Goal: Transaction & Acquisition: Purchase product/service

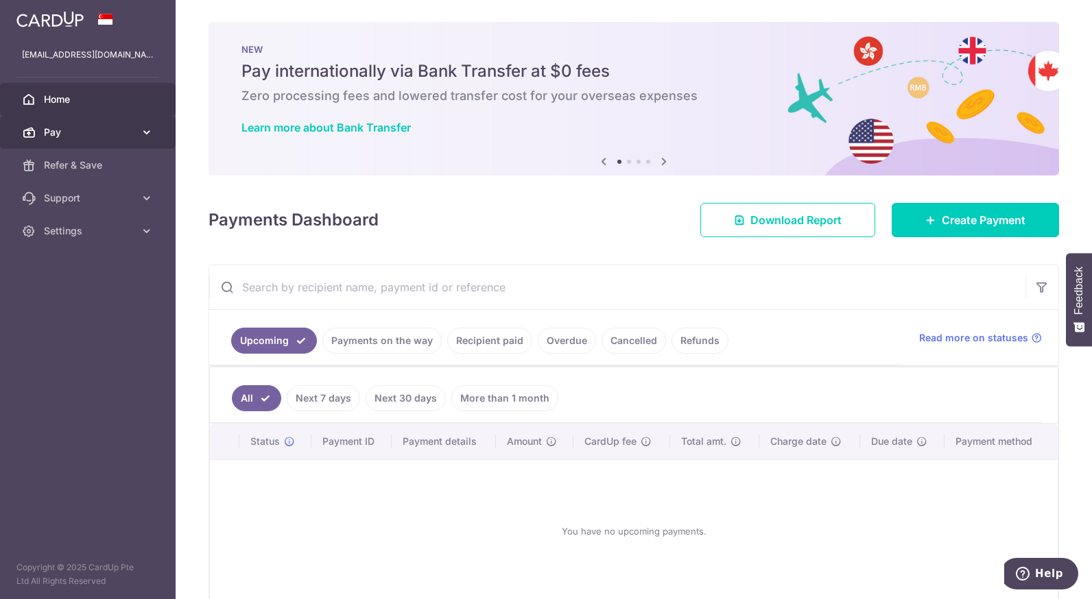
click at [140, 139] on link "Pay" at bounding box center [88, 132] width 176 height 33
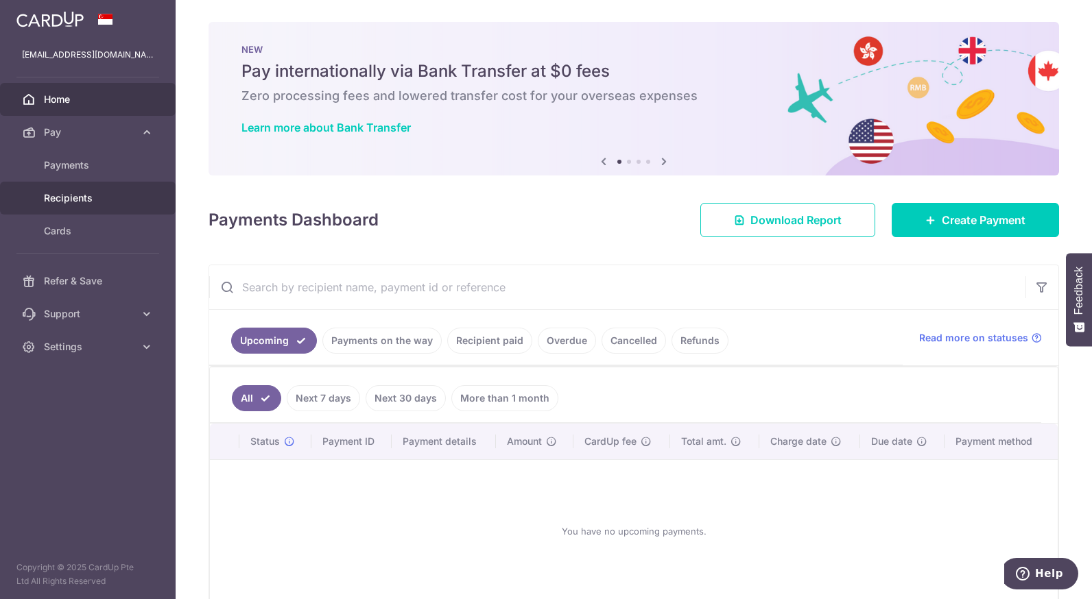
click at [101, 194] on span "Recipients" at bounding box center [89, 198] width 91 height 14
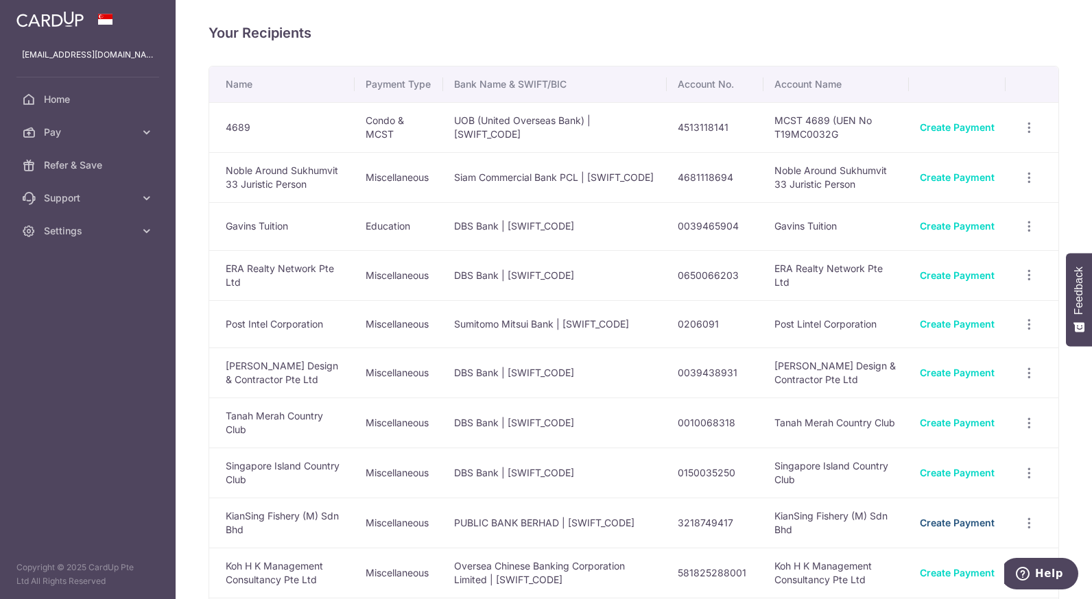
click at [920, 529] on link "Create Payment" at bounding box center [957, 523] width 75 height 12
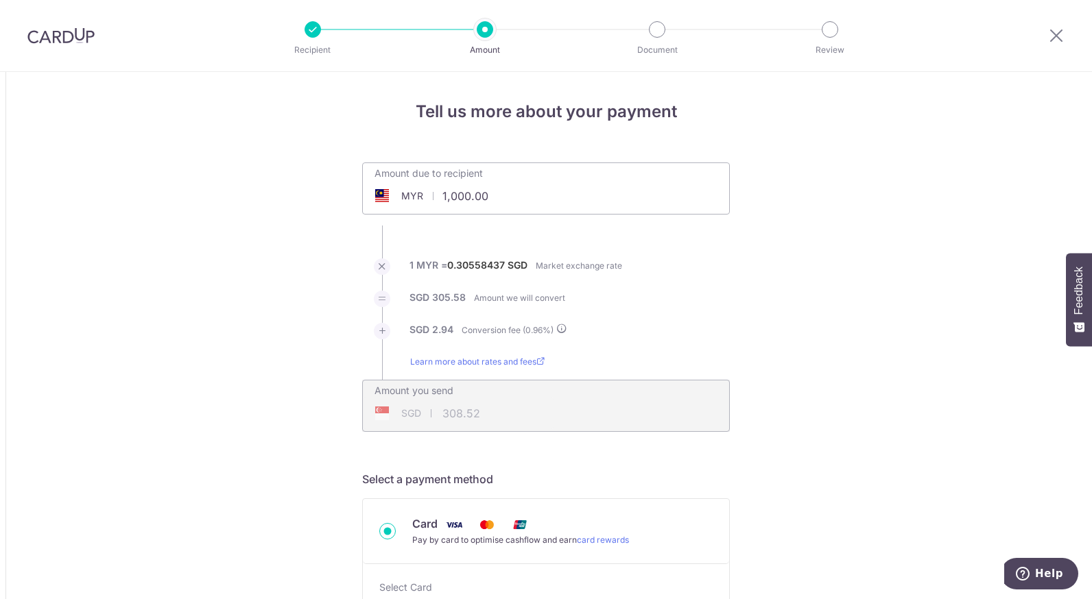
click at [524, 198] on input "1,000.00" at bounding box center [469, 196] width 212 height 32
type input "1"
type input "588.50"
type input "181.56"
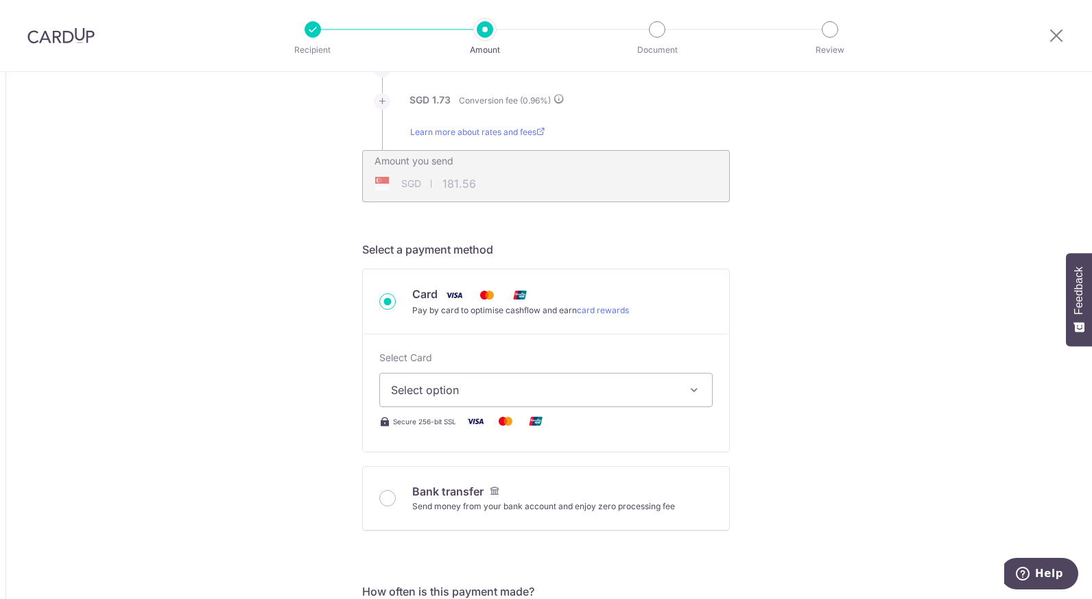
scroll to position [232, 0]
click at [659, 386] on span "Select option" at bounding box center [533, 387] width 285 height 16
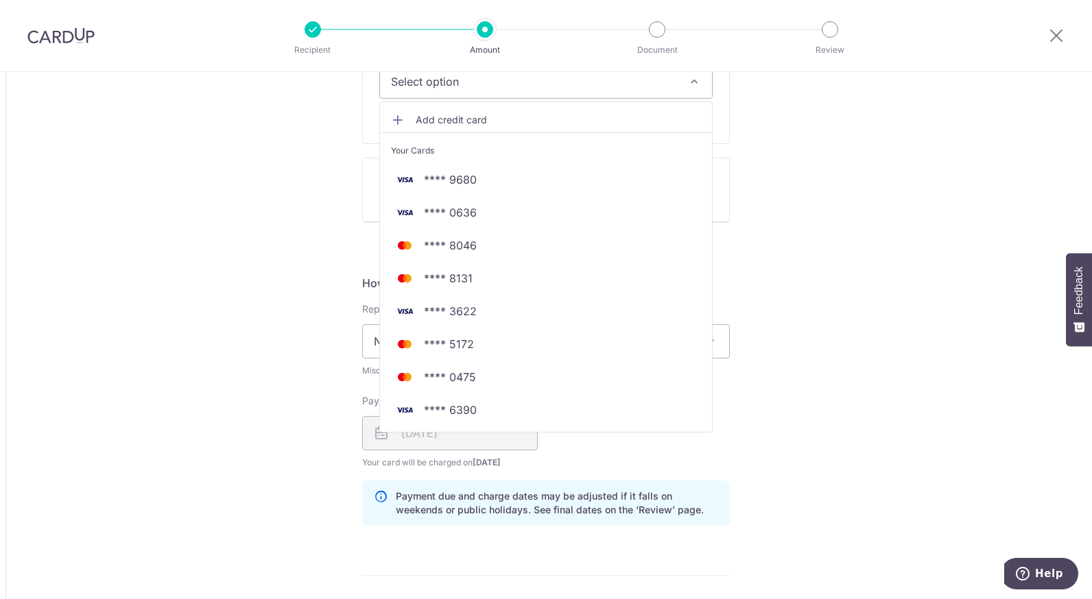
scroll to position [540, 0]
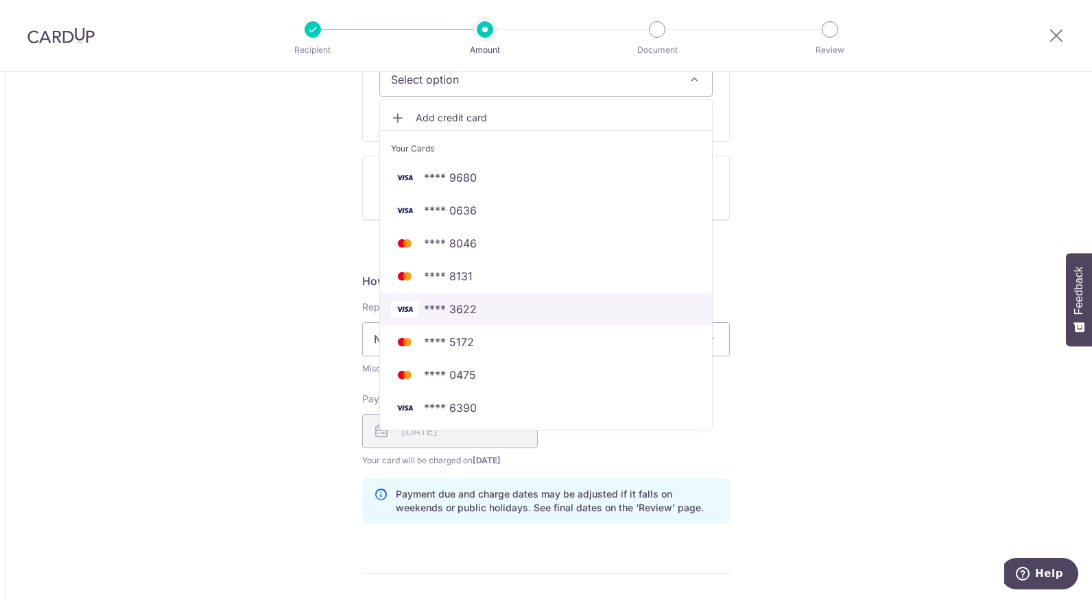
click at [505, 304] on span "**** 3622" at bounding box center [546, 309] width 310 height 16
type input "588.50"
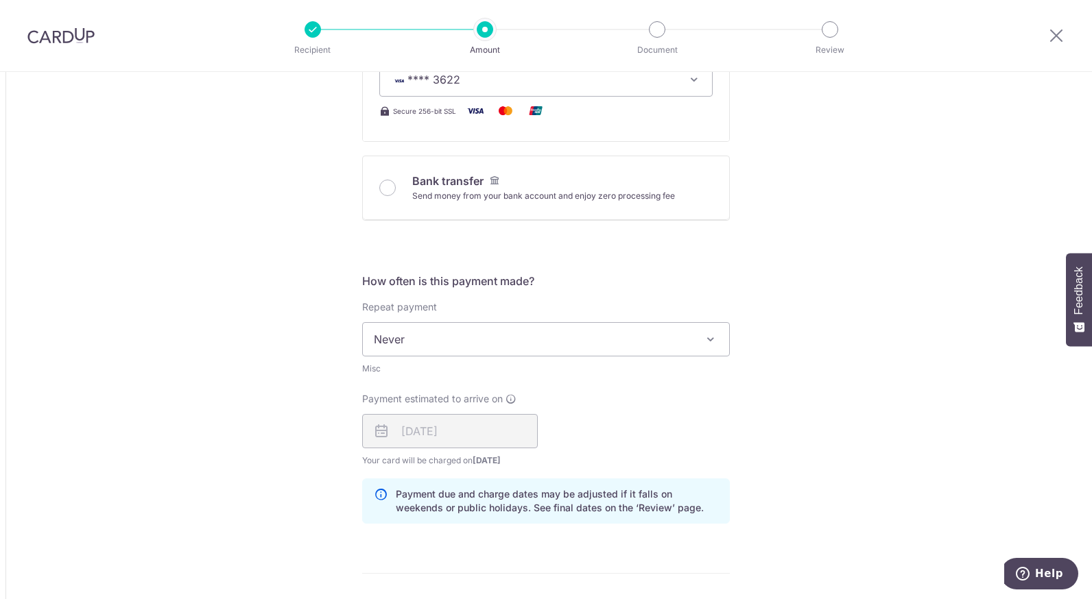
click at [488, 433] on div "10/09/2025" at bounding box center [450, 431] width 176 height 34
drag, startPoint x: 488, startPoint y: 433, endPoint x: 634, endPoint y: 421, distance: 146.6
click at [634, 421] on div "Payment estimated to arrive on 10/09/2025 Your card will be charged on 05/09/20…" at bounding box center [546, 429] width 384 height 75
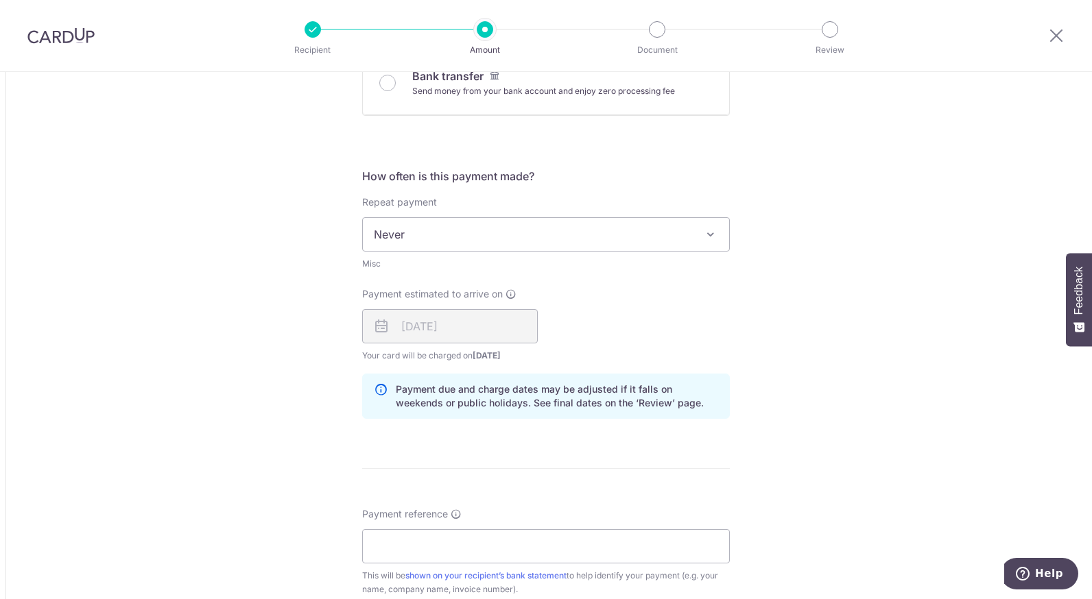
scroll to position [722, 0]
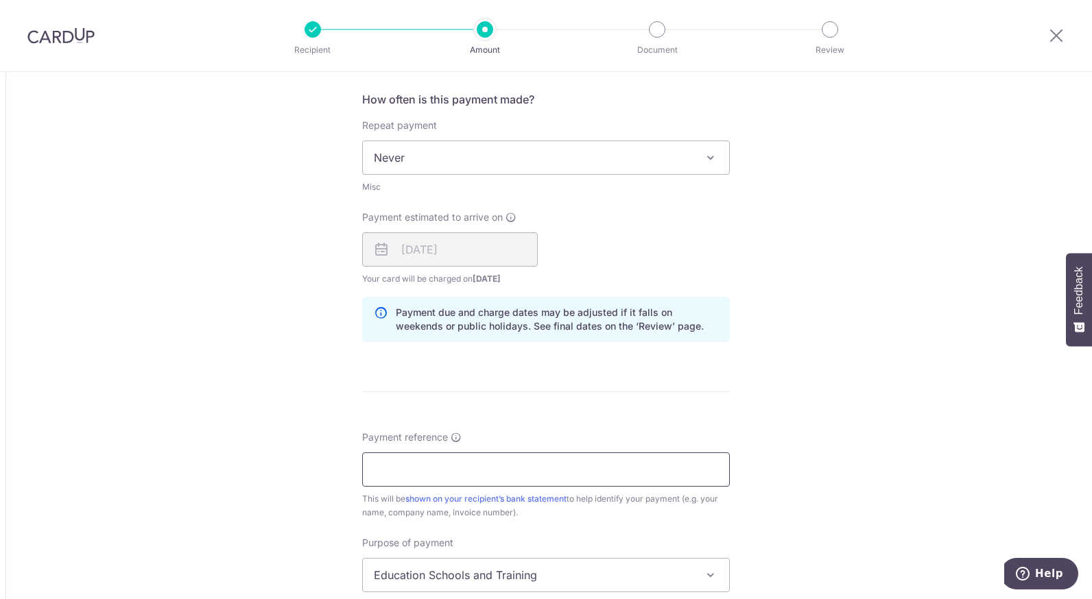
click at [655, 472] on input "Payment reference" at bounding box center [546, 470] width 368 height 34
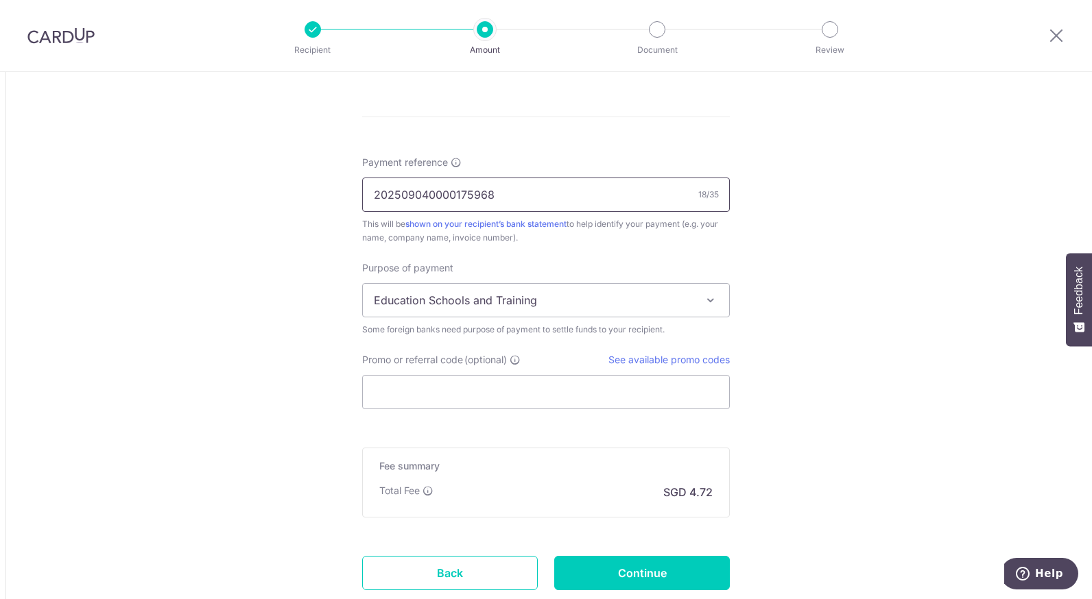
scroll to position [1002, 0]
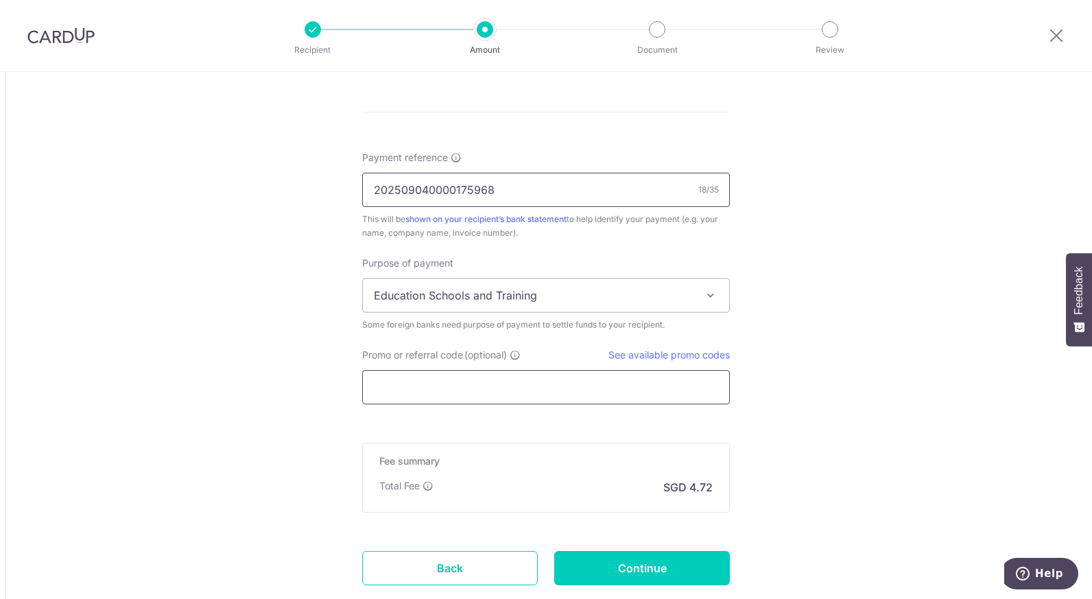
type input "202509040000175968"
click at [633, 383] on input "Promo or referral code (optional)" at bounding box center [546, 387] width 368 height 34
click at [661, 355] on link "See available promo codes" at bounding box center [668, 355] width 121 height 12
click at [424, 387] on input "Promo or referral code (optional)" at bounding box center [546, 387] width 368 height 34
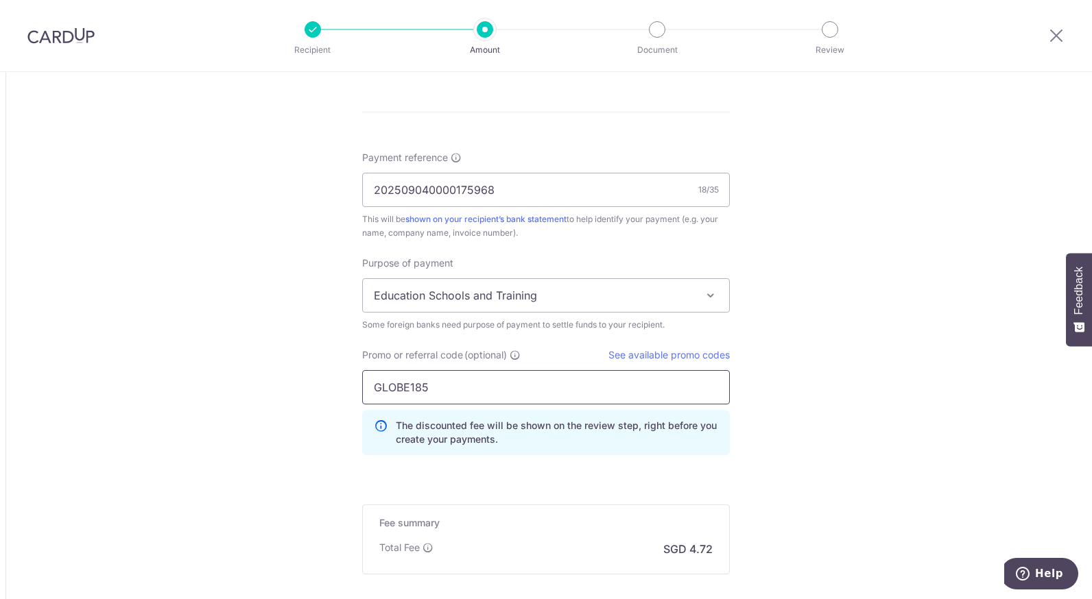
scroll to position [1152, 0]
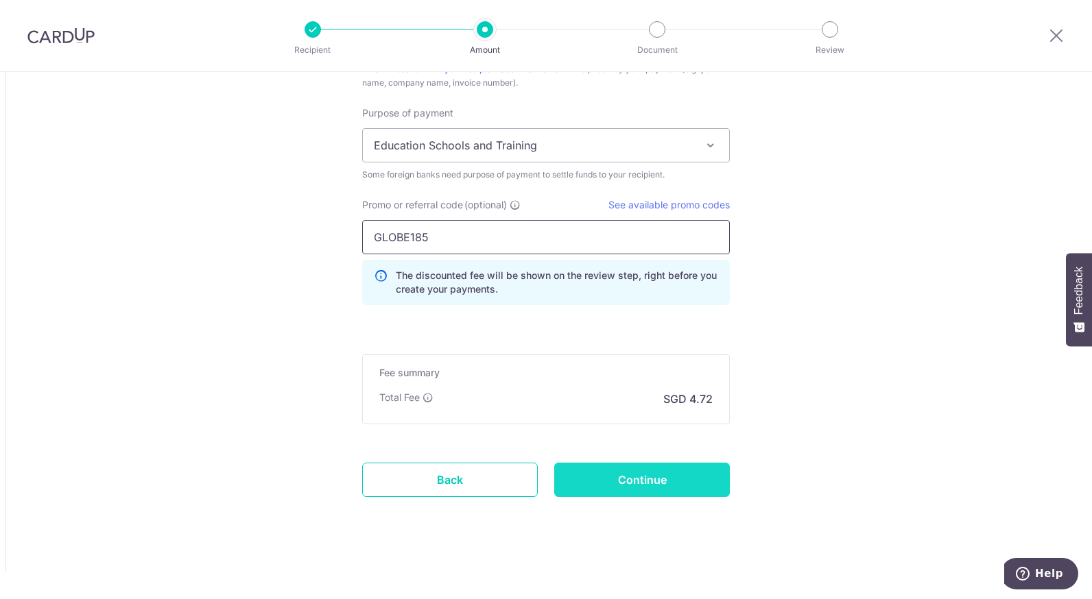
type input "GLOBE185"
click at [629, 488] on input "Continue" at bounding box center [642, 480] width 176 height 34
type input "Create Schedule"
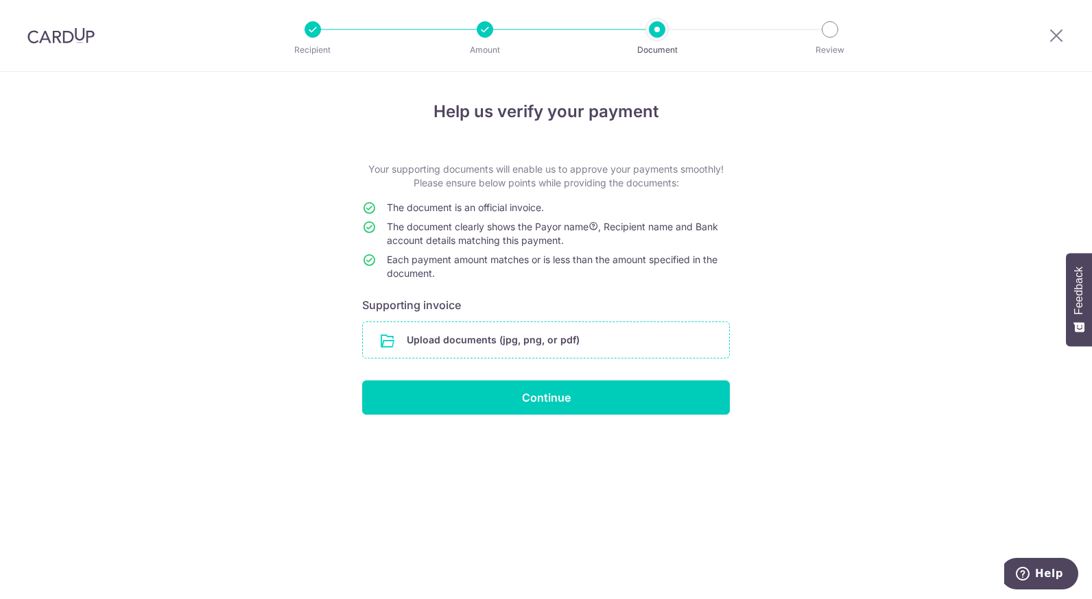
click at [423, 337] on input "file" at bounding box center [546, 340] width 366 height 36
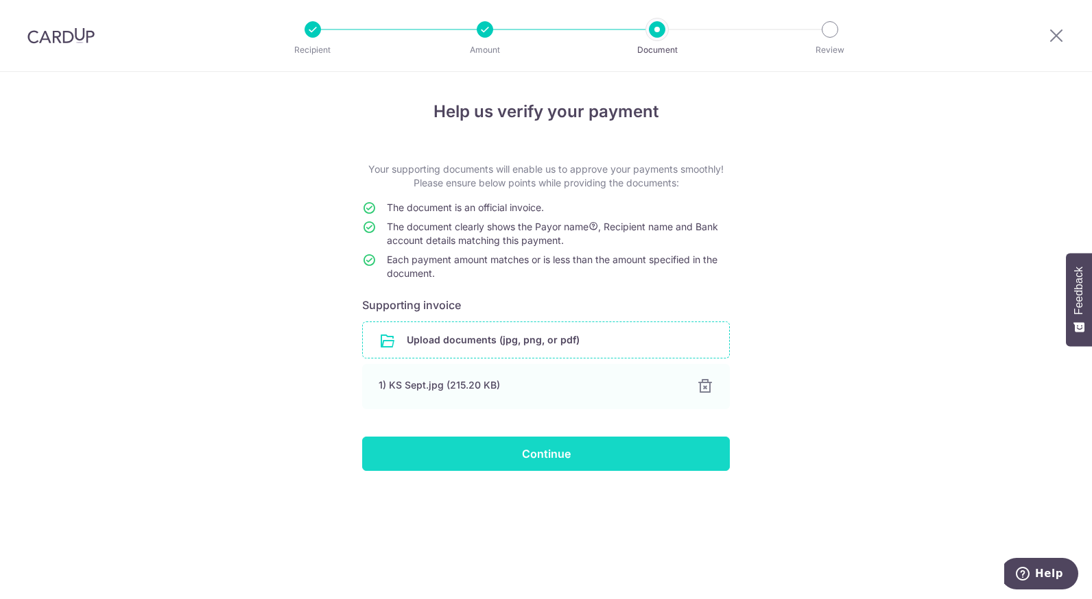
click at [557, 454] on input "Continue" at bounding box center [546, 454] width 368 height 34
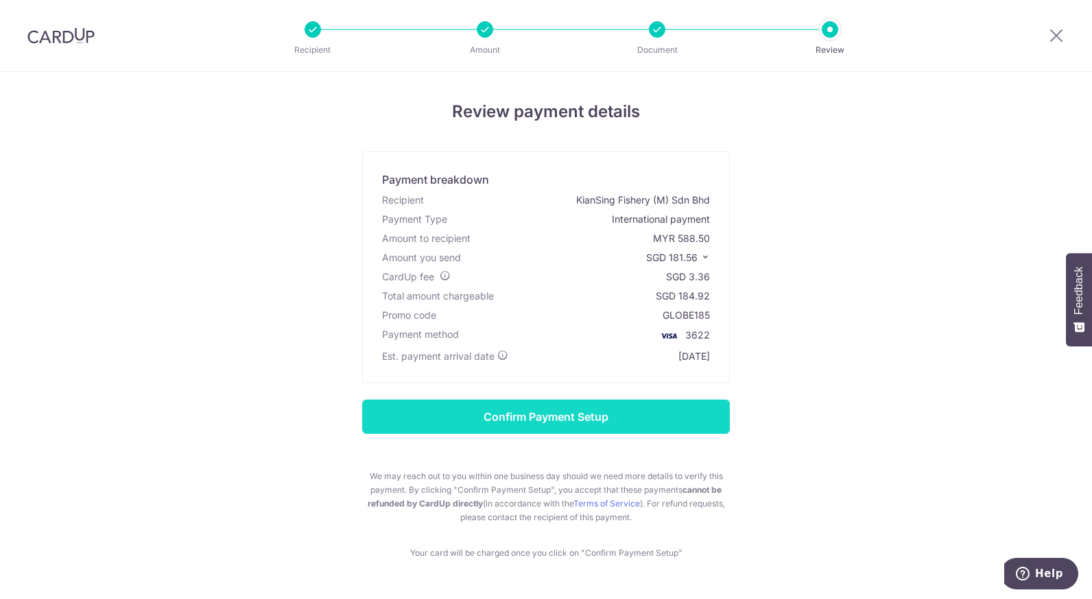
click at [592, 402] on input "Confirm Payment Setup" at bounding box center [546, 417] width 368 height 34
